Goal: Task Accomplishment & Management: Manage account settings

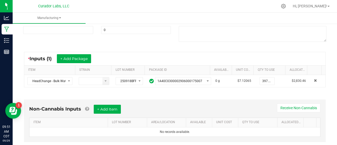
scroll to position [76, 0]
click at [116, 107] on button "+ Add Item" at bounding box center [107, 108] width 27 height 9
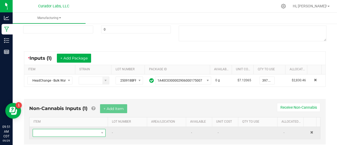
click at [76, 131] on span "NO DATA FOUND" at bounding box center [66, 132] width 66 height 7
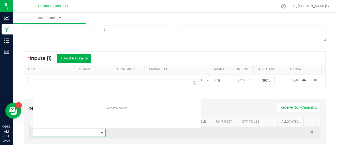
scroll to position [8, 70]
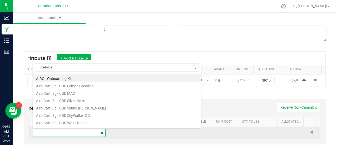
type input "pre-folded"
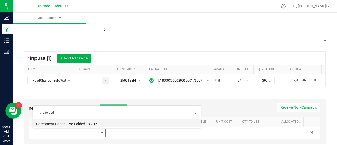
click at [75, 123] on li "Parchment Paper - Pre-Folded - 8 x 16" at bounding box center [117, 123] width 168 height 7
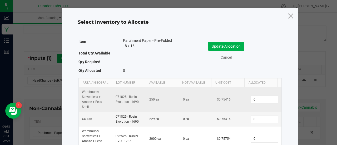
scroll to position [22, 0]
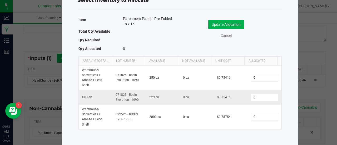
click at [254, 102] on td "0" at bounding box center [265, 97] width 34 height 14
click at [253, 97] on input "0" at bounding box center [264, 97] width 27 height 7
type input "33"
click at [229, 27] on button "Update Allocation" at bounding box center [226, 24] width 36 height 9
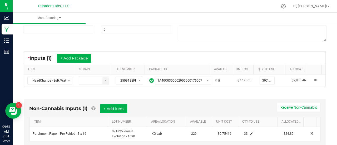
click at [230, 57] on div "* Inputs (1) + Add Package" at bounding box center [174, 58] width 301 height 13
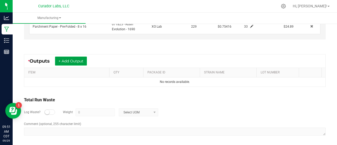
click at [65, 61] on button "+ Add Output" at bounding box center [71, 61] width 32 height 9
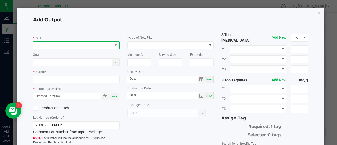
click at [60, 48] on span "NO DATA FOUND" at bounding box center [72, 45] width 79 height 7
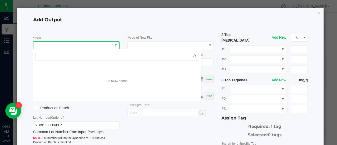
scroll to position [8, 85]
type input "purple pie"
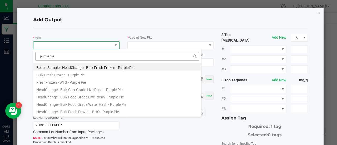
drag, startPoint x: 56, startPoint y: 55, endPoint x: 35, endPoint y: 54, distance: 20.8
click at [35, 54] on input "purple pie" at bounding box center [117, 56] width 164 height 8
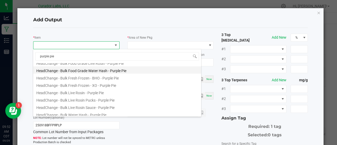
scroll to position [39, 0]
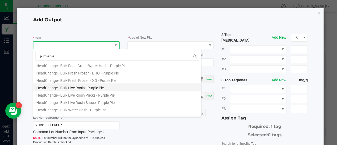
click at [106, 87] on li "HeadChange - Bulk Live Rosin - Purple Pie" at bounding box center [117, 86] width 168 height 7
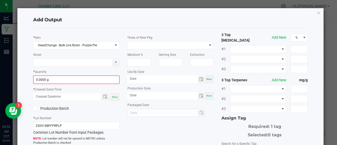
click at [58, 76] on kendo-numerictextbox "0.0000 g" at bounding box center [76, 80] width 86 height 8
click at [60, 79] on input "0" at bounding box center [76, 79] width 85 height 7
type input "242.3600 g"
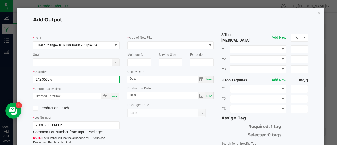
click at [115, 97] on span "Now" at bounding box center [115, 96] width 6 height 3
type input "[DATE] 9:52 AM"
type input "[DATE]"
click at [63, 109] on label "Production Batch" at bounding box center [52, 108] width 39 height 6
click at [0, 0] on input "Production Batch" at bounding box center [0, 0] width 0 height 0
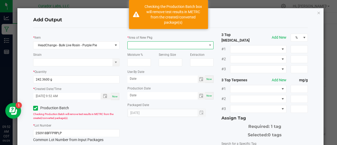
click at [137, 42] on span at bounding box center [167, 45] width 79 height 7
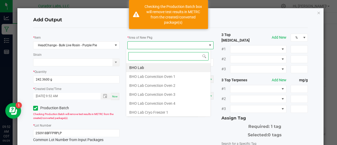
scroll to position [8, 85]
type input "xo"
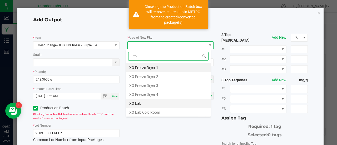
click at [139, 101] on li "XO Lab" at bounding box center [168, 103] width 85 height 9
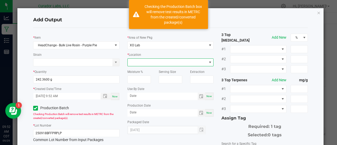
click at [145, 60] on span at bounding box center [167, 62] width 79 height 7
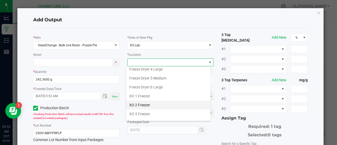
scroll to position [70, 0]
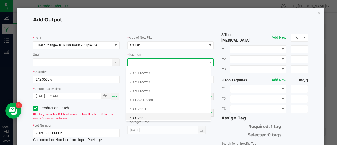
click at [146, 117] on li "XO Oven 2" at bounding box center [168, 118] width 85 height 9
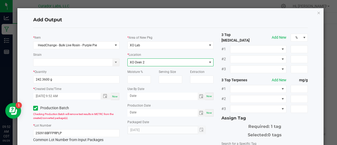
click at [206, 96] on span "Now" at bounding box center [209, 96] width 6 height 3
click at [142, 97] on input "[DATE]" at bounding box center [162, 96] width 70 height 7
type input "[DATE]"
click at [206, 114] on span "Now" at bounding box center [209, 112] width 6 height 3
type input "[DATE]"
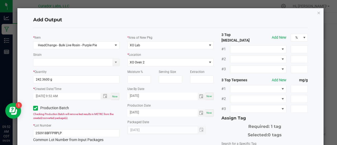
click at [206, 116] on div "Now" at bounding box center [209, 112] width 8 height 7
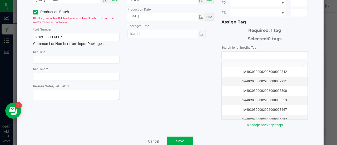
scroll to position [104, 0]
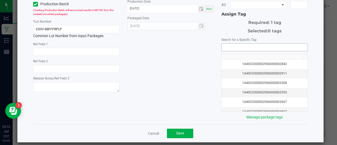
click at [224, 44] on input "NO DATA FOUND" at bounding box center [265, 47] width 86 height 7
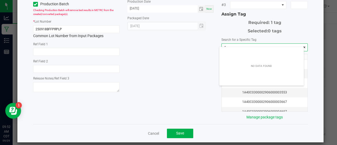
scroll to position [7, 85]
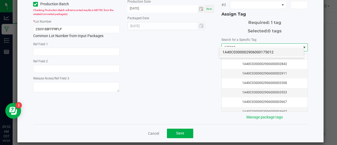
click at [229, 51] on li "1A40C0300002906000175012" at bounding box center [261, 52] width 85 height 9
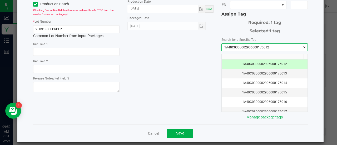
type input "1A40C0300002906000175012"
click at [198, 82] on div "* Item HeadChange - Bulk Live Rosin - Purple Pie Strain * Quantity 242.3600 g *…" at bounding box center [170, 24] width 283 height 192
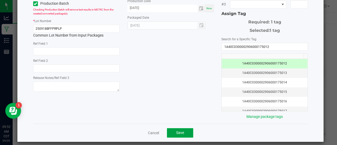
click at [176, 131] on span "Save" at bounding box center [180, 133] width 8 height 4
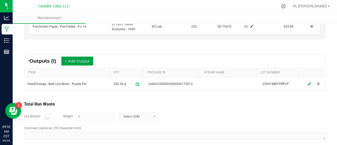
click at [79, 60] on button "+ Add Output" at bounding box center [77, 61] width 32 height 9
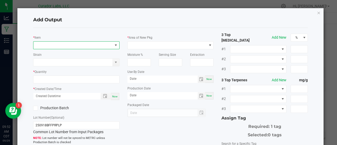
click at [64, 46] on span "NO DATA FOUND" at bounding box center [72, 45] width 79 height 7
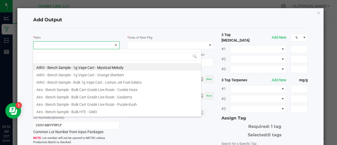
scroll to position [8, 85]
type input "purple pie"
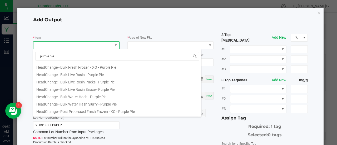
scroll to position [58, 0]
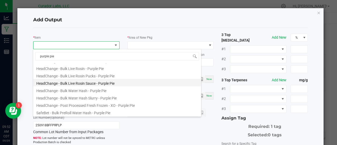
click at [95, 83] on li "HeadChange - Bulk Live Rosin Sauce - Purple Pie" at bounding box center [117, 82] width 168 height 7
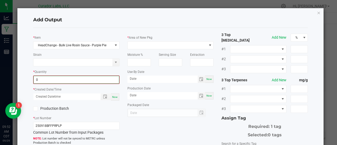
click at [76, 78] on input "0" at bounding box center [76, 79] width 85 height 7
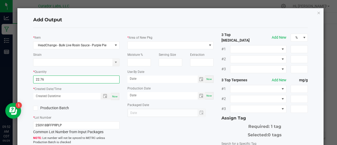
type input "22.7600 g"
click at [111, 96] on div "Now" at bounding box center [115, 96] width 8 height 7
type input "[DATE] 9:52 AM"
type input "[DATE]"
click at [57, 108] on label "Production Batch" at bounding box center [52, 108] width 39 height 6
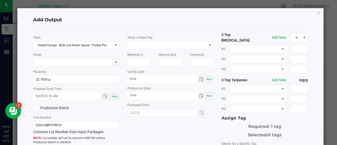
click at [0, 0] on input "Production Batch" at bounding box center [0, 0] width 0 height 0
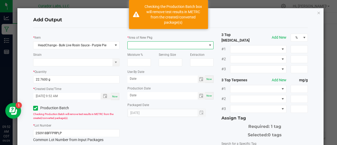
click at [141, 43] on span at bounding box center [167, 45] width 79 height 7
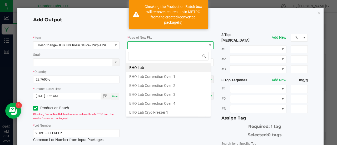
scroll to position [8, 85]
type input "xo"
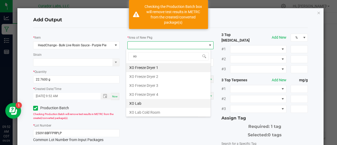
click at [133, 104] on li "XO Lab" at bounding box center [168, 103] width 85 height 9
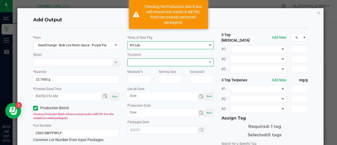
click at [135, 65] on span at bounding box center [167, 62] width 79 height 7
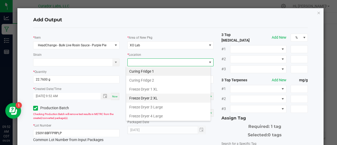
scroll to position [70, 0]
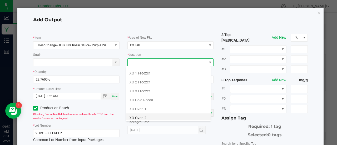
click at [154, 115] on li "XO Oven 2" at bounding box center [168, 118] width 85 height 9
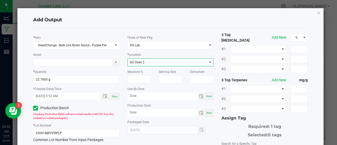
click at [148, 63] on span "XO Oven 2" at bounding box center [167, 62] width 79 height 7
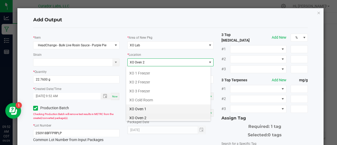
click at [148, 106] on li "XO Oven 1" at bounding box center [168, 109] width 85 height 9
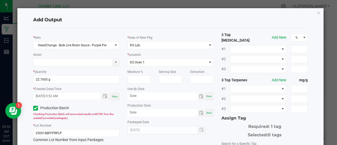
click at [205, 99] on div "Now" at bounding box center [209, 96] width 8 height 7
click at [139, 95] on input "[DATE]" at bounding box center [162, 96] width 70 height 7
type input "[DATE]"
click at [208, 115] on div "Now" at bounding box center [209, 112] width 8 height 7
type input "[DATE]"
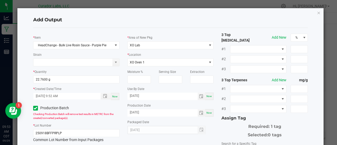
click at [212, 124] on div "* Area of New Pkg XO Lab * Location XO Oven 1 Moisture % Serving Size Extractio…" at bounding box center [171, 83] width 94 height 102
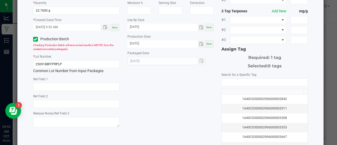
scroll to position [71, 0]
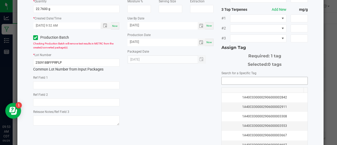
click at [230, 80] on input "NO DATA FOUND" at bounding box center [265, 80] width 86 height 7
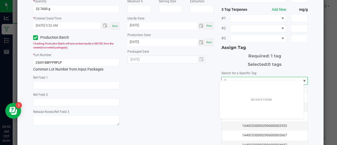
scroll to position [7, 85]
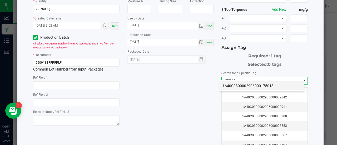
click at [225, 88] on li "1A40C0300002906000175013" at bounding box center [261, 85] width 85 height 9
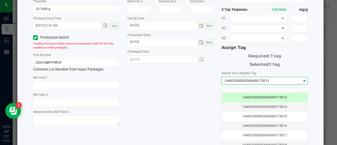
type input "1A40C0300002906000175013"
click at [204, 89] on div "* Item HeadChange - Bulk Live Rosin Sauce - Purple Pie Strain * Quantity 22.760…" at bounding box center [170, 58] width 283 height 192
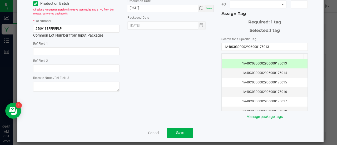
click at [177, 134] on div "Cancel Save" at bounding box center [170, 133] width 275 height 18
click at [176, 131] on span "Save" at bounding box center [180, 133] width 8 height 4
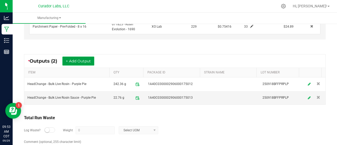
click at [78, 59] on button "+ Add Output" at bounding box center [78, 61] width 32 height 9
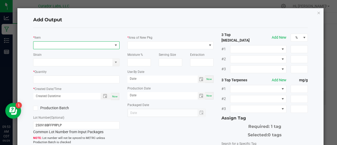
click at [70, 43] on span "NO DATA FOUND" at bounding box center [72, 45] width 79 height 7
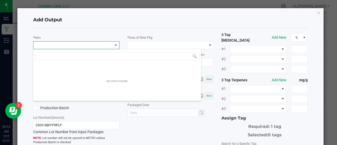
scroll to position [8, 85]
type input "purple pie"
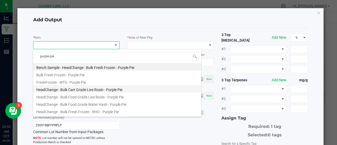
click at [95, 86] on li "HeadChange - Bulk Cart Grade Live Rosin - Purple Pie" at bounding box center [117, 88] width 168 height 7
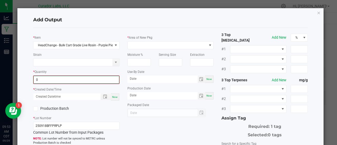
click at [81, 77] on input "0" at bounding box center [76, 79] width 85 height 7
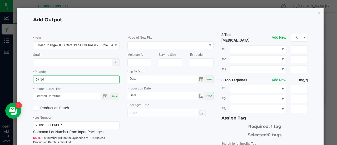
type input "67.5400 g"
click at [112, 97] on span "Now" at bounding box center [115, 96] width 6 height 3
type input "[DATE] 9:53 AM"
type input "[DATE]"
click at [62, 108] on label "Production Batch" at bounding box center [52, 108] width 39 height 6
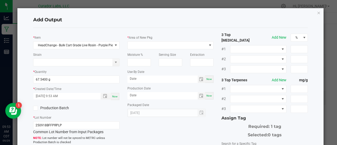
click at [0, 0] on input "Production Batch" at bounding box center [0, 0] width 0 height 0
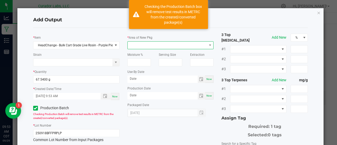
click at [137, 46] on span at bounding box center [167, 45] width 79 height 7
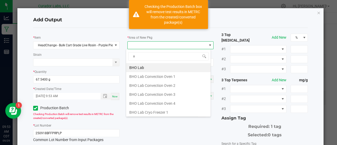
type input "xo"
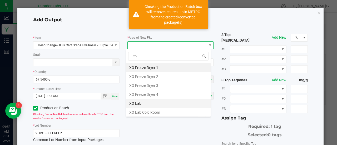
click at [141, 100] on li "XO Lab" at bounding box center [168, 103] width 85 height 9
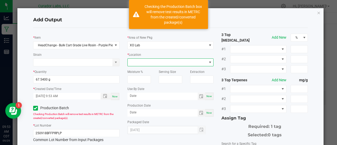
click at [135, 59] on span at bounding box center [167, 62] width 79 height 7
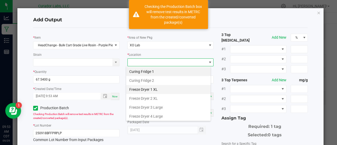
scroll to position [70, 0]
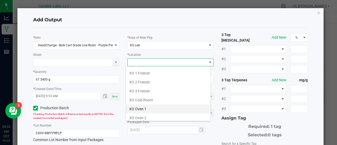
click at [153, 106] on li "XO Oven 1" at bounding box center [168, 109] width 85 height 9
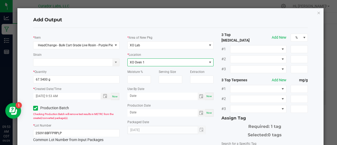
click at [208, 95] on span "Now" at bounding box center [209, 96] width 6 height 3
click at [143, 95] on input "[DATE]" at bounding box center [162, 96] width 70 height 7
type input "[DATE]"
click at [206, 114] on span "Now" at bounding box center [209, 112] width 6 height 3
type input "[DATE]"
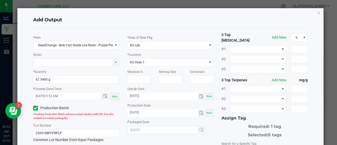
click at [209, 121] on div "Packaged Date [DATE]" at bounding box center [170, 126] width 86 height 15
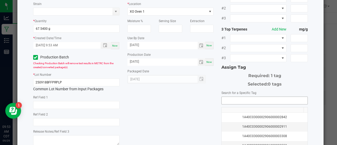
scroll to position [51, 0]
click at [228, 97] on input "NO DATA FOUND" at bounding box center [265, 100] width 86 height 7
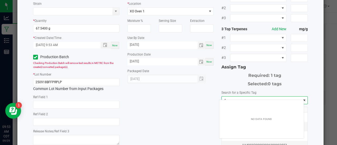
scroll to position [7, 85]
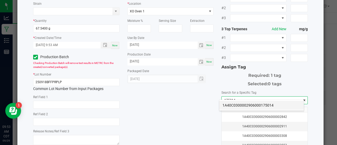
click at [231, 104] on li "1A40C0300002906000175014" at bounding box center [261, 105] width 85 height 9
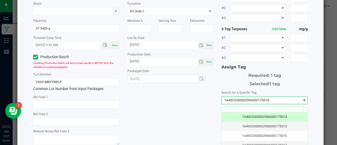
type input "1A40C0300002906000175014"
click at [196, 109] on div "* Item HeadChange - Bulk Cart Grade Live Rosin - Purple Pie Strain * Quantity 6…" at bounding box center [170, 77] width 283 height 192
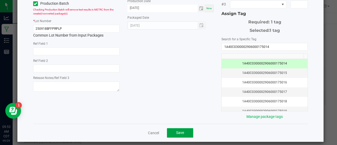
click at [179, 131] on button "Save" at bounding box center [180, 132] width 26 height 9
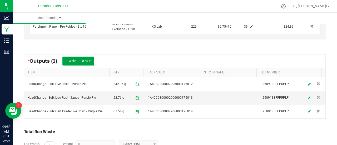
click at [85, 61] on button "+ Add Output" at bounding box center [78, 61] width 32 height 9
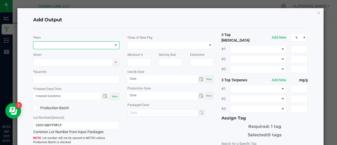
click at [73, 42] on span "NO DATA FOUND" at bounding box center [72, 45] width 79 height 7
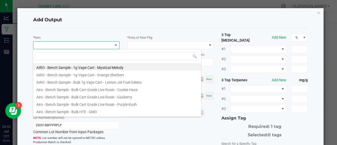
scroll to position [8, 85]
type input "purple pie"
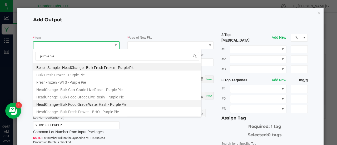
scroll to position [58, 0]
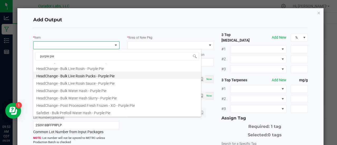
click at [84, 77] on li "HeadChange - Bulk Live Rosin Pucks - Purple Pie" at bounding box center [117, 75] width 168 height 7
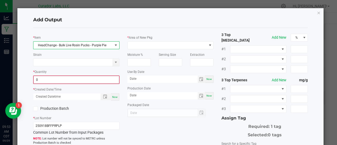
click at [83, 80] on input "0" at bounding box center [76, 79] width 85 height 7
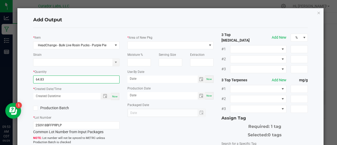
type input "64.8300 g"
click at [115, 97] on span "Now" at bounding box center [115, 96] width 6 height 3
type input "[DATE] 9:53 AM"
type input "[DATE]"
click at [63, 108] on label "Production Batch" at bounding box center [52, 108] width 39 height 6
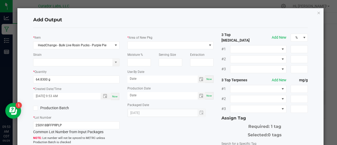
click at [0, 0] on input "Production Batch" at bounding box center [0, 0] width 0 height 0
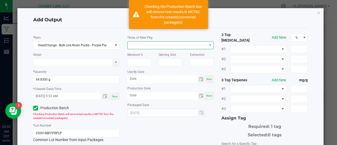
click at [136, 45] on span at bounding box center [167, 45] width 79 height 7
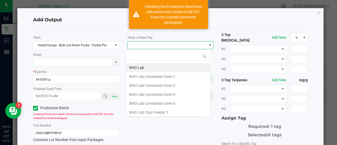
scroll to position [8, 85]
type input "xo"
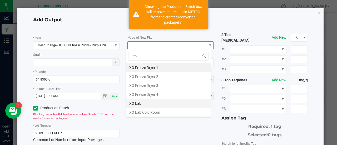
click at [139, 104] on li "XO Lab" at bounding box center [168, 103] width 85 height 9
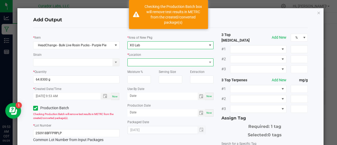
click at [136, 66] on span at bounding box center [167, 62] width 79 height 7
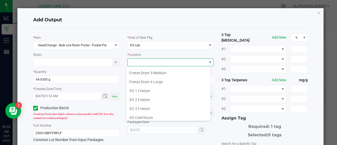
scroll to position [53, 0]
click at [158, 90] on li "XO 1 Freezer" at bounding box center [168, 89] width 85 height 9
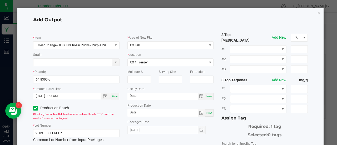
click at [207, 96] on span "Now" at bounding box center [209, 96] width 6 height 3
click at [142, 94] on input "[DATE]" at bounding box center [162, 96] width 70 height 7
type input "[DATE]"
click at [208, 115] on div "Now" at bounding box center [209, 112] width 8 height 7
type input "[DATE]"
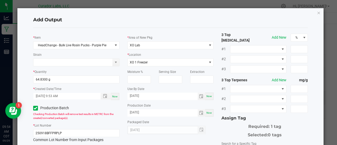
click at [218, 130] on div "3 Top [MEDICAL_DATA] Add New % #1 #2 #3 3 Top Terpenes Add New mg/g #1 #2 #3 As…" at bounding box center [265, 128] width 94 height 192
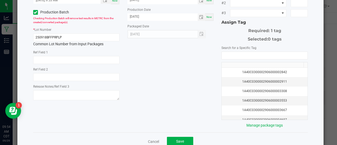
scroll to position [105, 0]
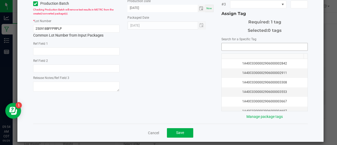
click at [226, 43] on input "NO DATA FOUND" at bounding box center [265, 46] width 86 height 7
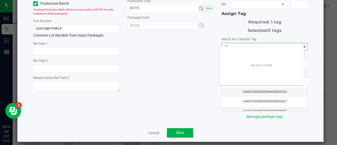
scroll to position [7, 85]
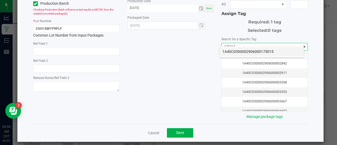
click at [229, 51] on li "1A40C0300002906000175015" at bounding box center [261, 51] width 85 height 9
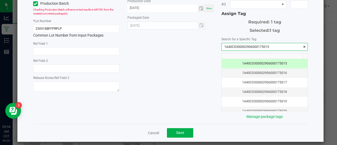
type input "1A40C0300002906000175015"
click at [194, 66] on div "* Item HeadChange - Bulk Live Rosin Pucks - Purple Pie Strain * Quantity 64.830…" at bounding box center [170, 24] width 283 height 192
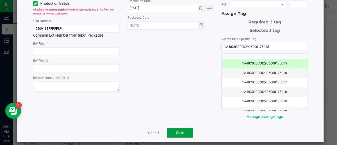
click at [176, 131] on span "Save" at bounding box center [180, 133] width 8 height 4
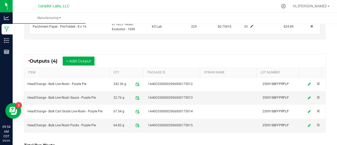
click at [163, 47] on div "Non-Cannabis Inputs (1) + Add Item Receive Non-Cannabis ITEM LOT NUMBER AREA/LO…" at bounding box center [174, 16] width 311 height 65
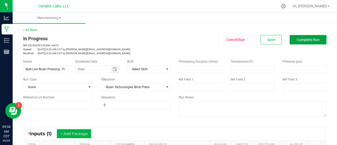
click at [297, 40] on span "Complete Run" at bounding box center [308, 40] width 23 height 4
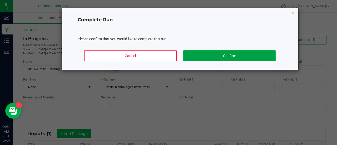
click at [244, 50] on button "Confirm" at bounding box center [229, 55] width 92 height 11
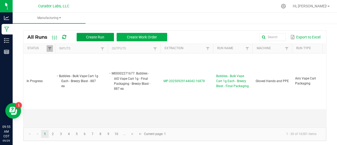
click at [99, 38] on span "Create Run" at bounding box center [95, 37] width 18 height 4
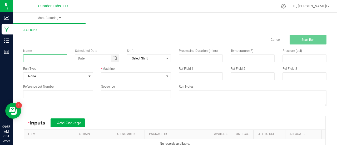
click at [59, 62] on input at bounding box center [45, 59] width 44 height 8
paste input "HeadChange - Bulk Cart Grade Live Rosin - Purple Pie"
click at [48, 60] on input "HeadChange - Bulk Cart Grade Live Rosin - Purple Pie" at bounding box center [45, 59] width 44 height 8
type input "HeadChange - Bulk Cart Grade Live Rosin Decarb - Purple Pie"
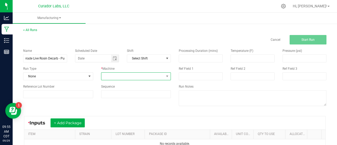
click at [126, 79] on span at bounding box center [132, 76] width 63 height 7
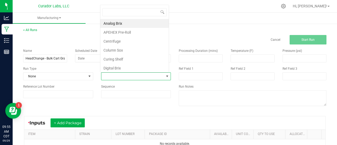
scroll to position [8, 68]
type input "oven"
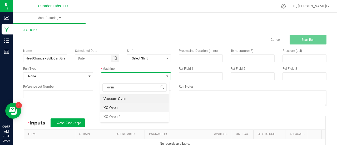
click at [115, 109] on li "XO Oven" at bounding box center [134, 107] width 68 height 9
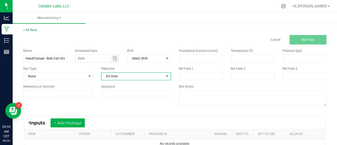
click at [115, 109] on div "Name HeadChange - Bulk Cart Grade Live Rosin Decarb - Purple Pie Scheduled Date…" at bounding box center [174, 78] width 311 height 67
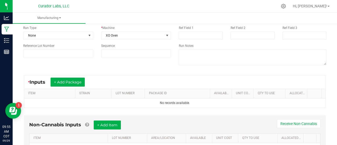
scroll to position [41, 0]
click at [82, 86] on button "+ Add Package" at bounding box center [68, 81] width 34 height 9
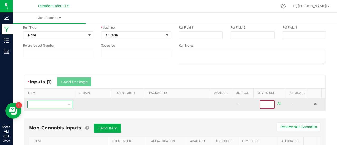
click at [60, 105] on span "NO DATA FOUND" at bounding box center [47, 104] width 38 height 7
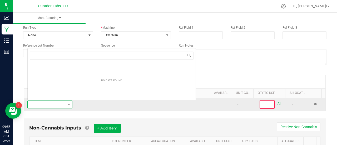
scroll to position [8, 43]
type input "HeadChange - Bulk Cart Grade Live Rosin - Purple Pie"
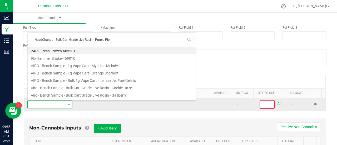
scroll to position [0, 0]
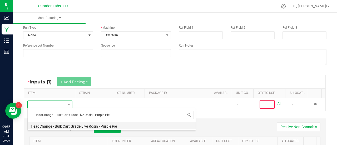
click at [65, 126] on li "HeadChange - Bulk Cart Grade Live Rosin - Purple Pie" at bounding box center [112, 125] width 168 height 7
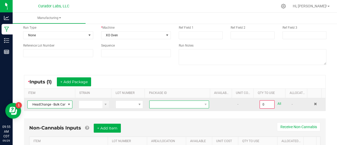
click at [176, 107] on span at bounding box center [176, 104] width 53 height 7
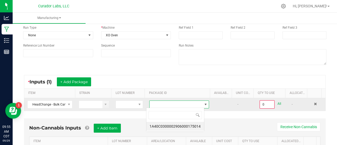
scroll to position [8, 58]
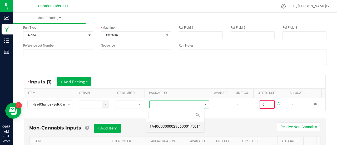
click at [168, 129] on li "1A40C0300002906000175014" at bounding box center [175, 126] width 58 height 9
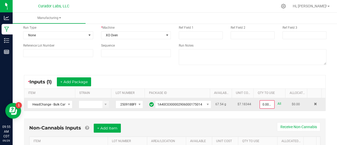
click at [278, 102] on link "All" at bounding box center [280, 103] width 4 height 7
type input "67.5400 g"
click at [278, 88] on div "* Inputs (1) + Add Package" at bounding box center [174, 81] width 301 height 13
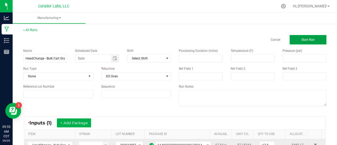
click at [297, 41] on button "Start Run" at bounding box center [308, 39] width 37 height 9
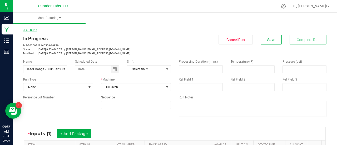
click at [31, 30] on link "< All Runs" at bounding box center [30, 30] width 14 height 4
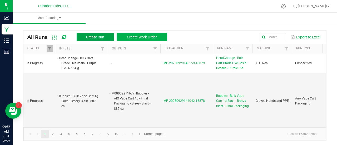
click at [87, 39] on span "Create Run" at bounding box center [95, 37] width 18 height 4
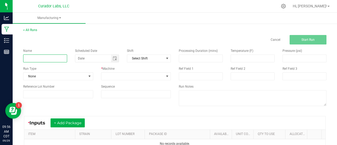
click at [44, 57] on input at bounding box center [45, 59] width 44 height 8
paste input "HeadChange - Bulk Live Rosin Sauce - Purple Pie"
click at [48, 59] on input "HeadChange - Bulk Live Rosin Sauce - Purple Pie" at bounding box center [45, 59] width 44 height 8
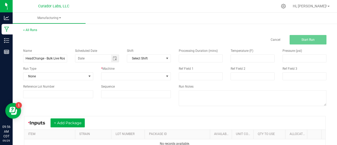
click at [52, 68] on div "Run Type" at bounding box center [58, 68] width 70 height 5
click at [47, 60] on input "HeadChange - Bulk Live Rosin Sauce Decarb - Purple Pie" at bounding box center [45, 59] width 44 height 8
type input "Bulk Live Rosin Sauce Decarb - Purple Pie"
click at [106, 78] on span at bounding box center [132, 76] width 63 height 7
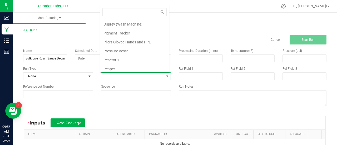
scroll to position [270, 0]
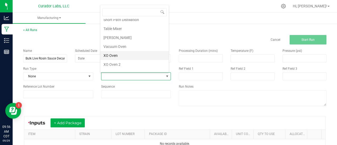
click at [114, 52] on li "XO Oven" at bounding box center [134, 55] width 68 height 9
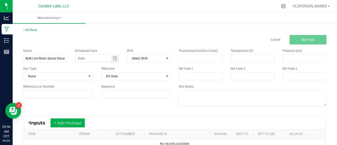
click at [105, 111] on div "Name Bulk Live Rosin Sauce Decarb - Purple Pie Scheduled Date Shift Select Shif…" at bounding box center [174, 78] width 311 height 67
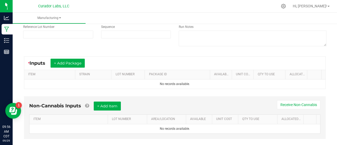
scroll to position [68, 0]
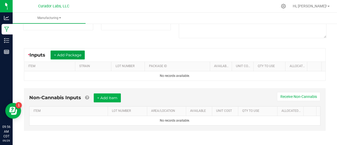
click at [68, 58] on button "+ Add Package" at bounding box center [68, 55] width 34 height 9
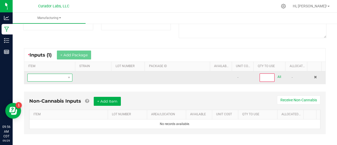
click at [59, 77] on span "NO DATA FOUND" at bounding box center [47, 77] width 38 height 7
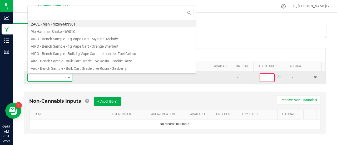
scroll to position [8, 43]
type input "HeadChange - Bulk Live Rosin Sauce - Purple Pie"
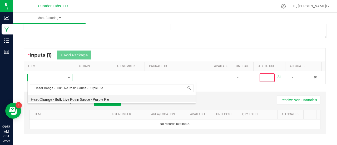
click at [67, 97] on li "HeadChange - Bulk Live Rosin Sauce - Purple Pie" at bounding box center [112, 98] width 168 height 7
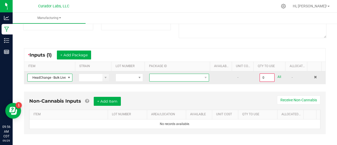
click at [159, 74] on span at bounding box center [176, 77] width 53 height 7
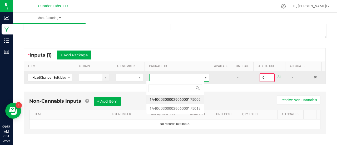
scroll to position [8, 58]
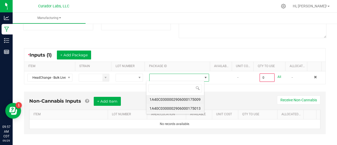
click at [196, 108] on li "1A40C0300002906000175013" at bounding box center [175, 108] width 58 height 9
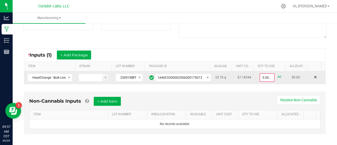
click at [274, 74] on div "0.0000 g All" at bounding box center [273, 77] width 26 height 8
click at [278, 76] on link "All" at bounding box center [280, 76] width 4 height 7
type input "22.7600 g"
click at [270, 53] on div "* Inputs (1) + Add Package" at bounding box center [174, 54] width 301 height 13
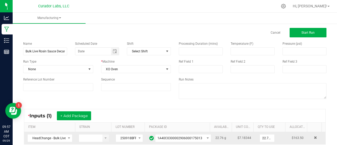
scroll to position [0, 0]
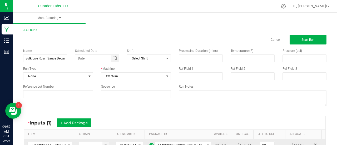
click at [301, 45] on div "Processing Duration (mins) Temperature (F) Pressure (psi) Ref Field 1 Ref Field…" at bounding box center [253, 78] width 156 height 67
click at [302, 38] on span "Start Run" at bounding box center [308, 40] width 13 height 4
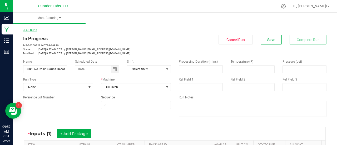
click at [32, 30] on link "< All Runs" at bounding box center [30, 30] width 14 height 4
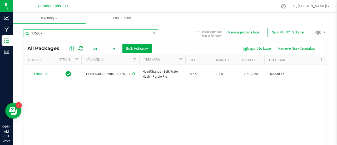
drag, startPoint x: 41, startPoint y: 35, endPoint x: 14, endPoint y: 31, distance: 27.7
click at [14, 31] on div "Include items not tagged for facility Manage package tags Sync METRC Packages 1…" at bounding box center [175, 103] width 324 height 161
paste input "purple pie"
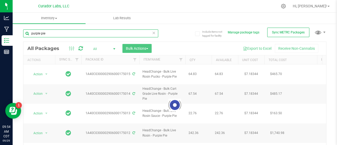
type input "purple pie"
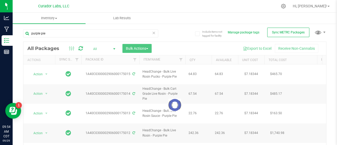
click at [40, 71] on div at bounding box center [174, 105] width 303 height 127
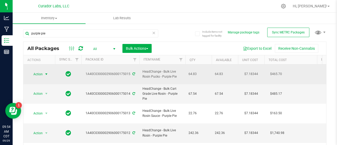
click at [43, 71] on span "Action" at bounding box center [36, 74] width 14 height 7
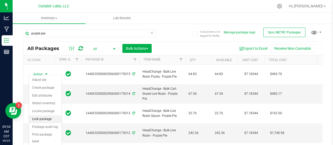
click at [39, 116] on li "Lock package" at bounding box center [45, 119] width 33 height 8
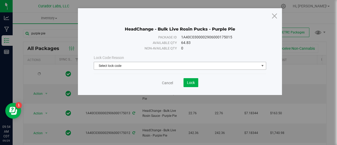
click at [110, 67] on span "Select lock code" at bounding box center [176, 65] width 165 height 7
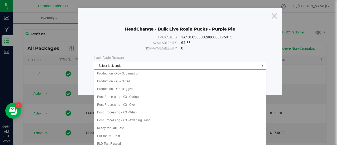
scroll to position [126, 0]
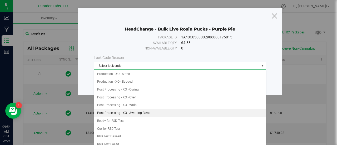
click at [140, 111] on li "Post Processing - XO - Awaiting Blend" at bounding box center [180, 113] width 172 height 8
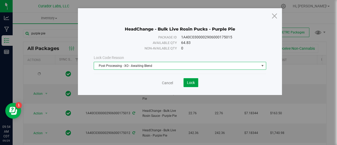
click at [191, 85] on button "Lock" at bounding box center [191, 82] width 15 height 9
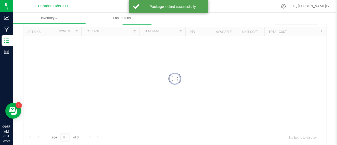
scroll to position [28, 0]
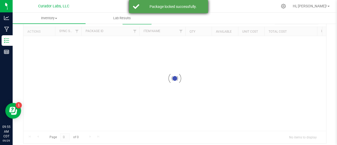
click at [163, 7] on div "Package locked successfully." at bounding box center [173, 6] width 62 height 5
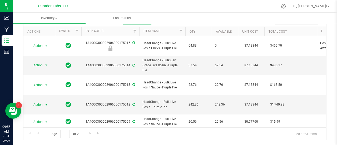
click at [45, 103] on span "select" at bounding box center [46, 105] width 4 height 4
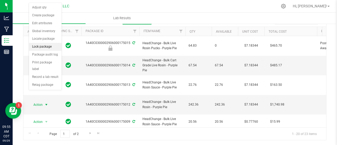
click at [33, 45] on li "Lock package" at bounding box center [45, 47] width 33 height 8
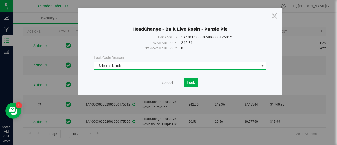
click at [141, 66] on span "Select lock code" at bounding box center [176, 65] width 165 height 7
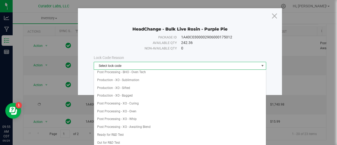
scroll to position [114, 0]
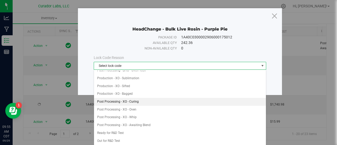
click at [143, 100] on li "Post Processing - XO - Curing" at bounding box center [180, 102] width 172 height 8
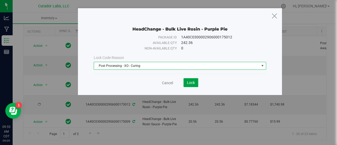
click at [191, 86] on button "Lock" at bounding box center [191, 82] width 15 height 9
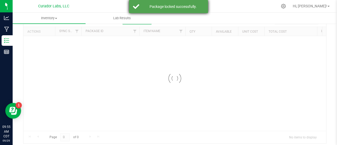
click at [158, 11] on div "Package locked successfully." at bounding box center [168, 6] width 79 height 13
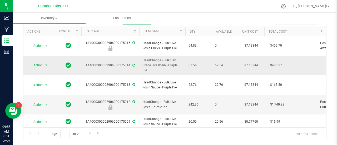
drag, startPoint x: 149, startPoint y: 65, endPoint x: 139, endPoint y: 57, distance: 12.8
copy tr "HeadChange - Bulk Cart Grade Live Rosin - Purple Pie"
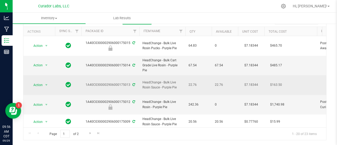
drag, startPoint x: 181, startPoint y: 79, endPoint x: 138, endPoint y: 74, distance: 42.9
copy tr "HeadChange - Bulk Live Rosin Sauce - Purple Pie"
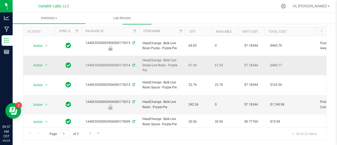
click at [194, 65] on td "67.54" at bounding box center [198, 66] width 26 height 20
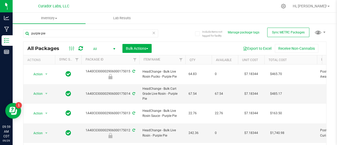
click at [165, 30] on div "purple pie" at bounding box center [99, 33] width 152 height 17
